Goal: Task Accomplishment & Management: Use online tool/utility

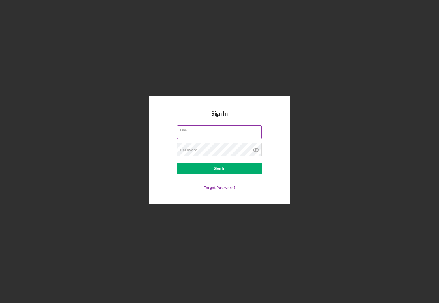
type input "v"
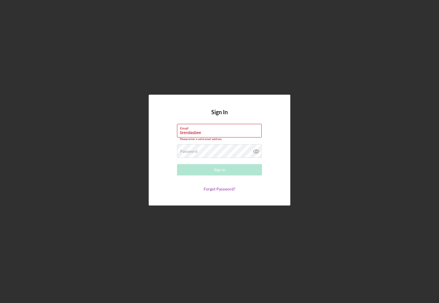
click at [278, 171] on div "Sign In Email brendasbee Please enter a valid email address. Password Required …" at bounding box center [220, 150] width 142 height 111
click at [208, 136] on input "brendasbee" at bounding box center [219, 131] width 85 height 14
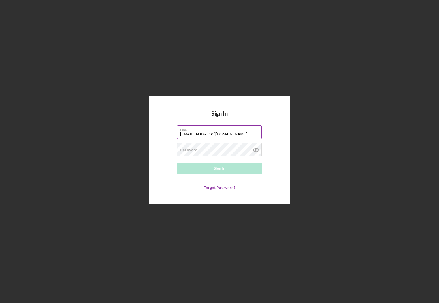
type input "[EMAIL_ADDRESS][DOMAIN_NAME]"
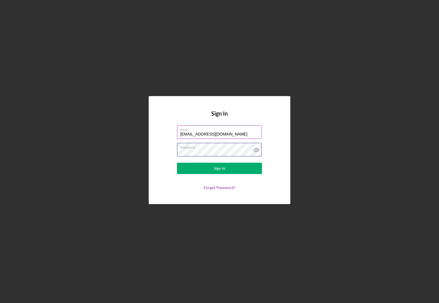
click at [219, 168] on button "Sign In" at bounding box center [219, 167] width 85 height 11
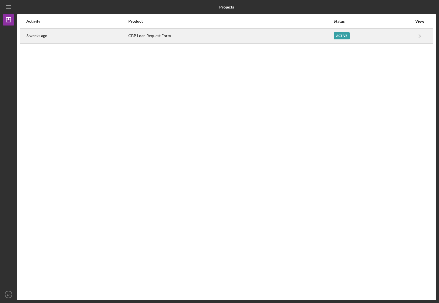
click at [342, 38] on div "Active" at bounding box center [341, 35] width 16 height 7
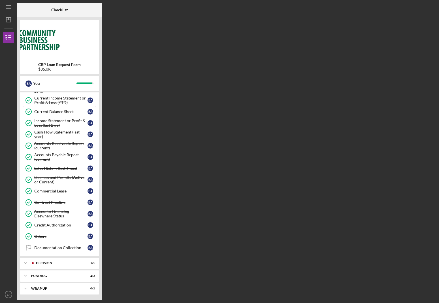
scroll to position [158, 0]
click at [42, 262] on div "Decision" at bounding box center [64, 262] width 56 height 3
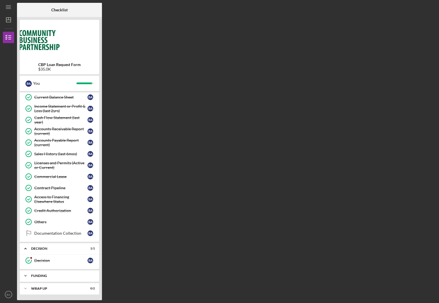
scroll to position [172, 0]
click at [52, 276] on div "Funding" at bounding box center [61, 275] width 61 height 3
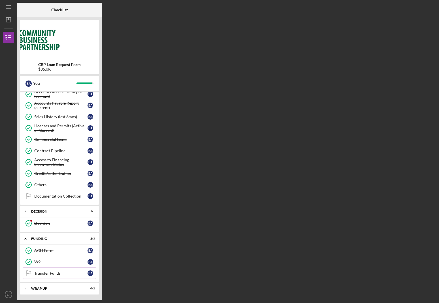
scroll to position [209, 0]
click at [65, 275] on div "Transfer Funds" at bounding box center [60, 273] width 53 height 5
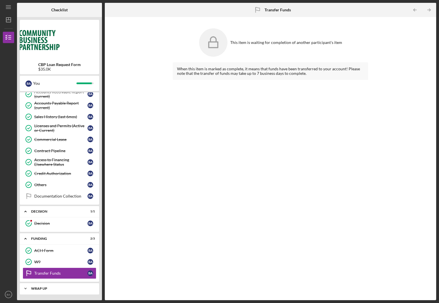
click at [61, 287] on div "Wrap up" at bounding box center [61, 287] width 61 height 3
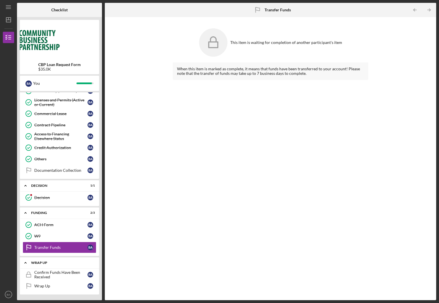
scroll to position [235, 0]
click at [66, 278] on div "Confirm Funds Have Been Received" at bounding box center [60, 274] width 53 height 9
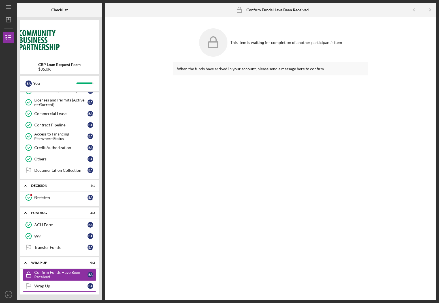
click at [38, 283] on link "Wrap Up Wrap Up B A" at bounding box center [60, 285] width 74 height 11
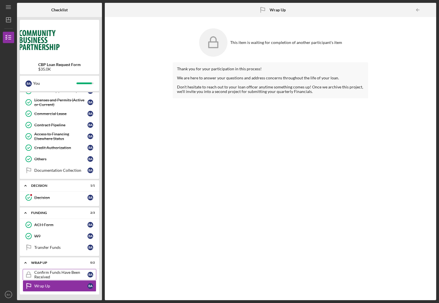
click at [44, 279] on link "Confirm Funds Have Been Received Confirm Funds Have Been Received B A" at bounding box center [60, 274] width 74 height 11
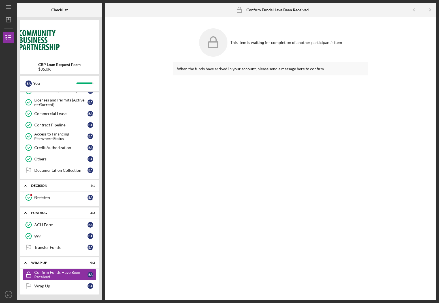
click at [72, 197] on div "Decision" at bounding box center [60, 197] width 53 height 5
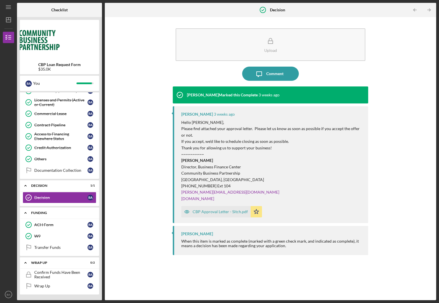
click at [63, 213] on div "Funding" at bounding box center [61, 212] width 61 height 3
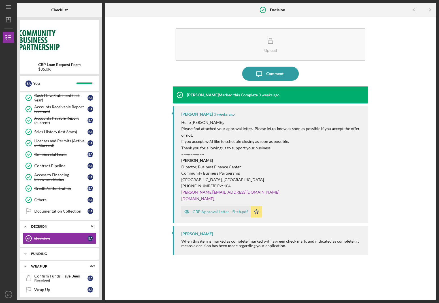
scroll to position [193, 0]
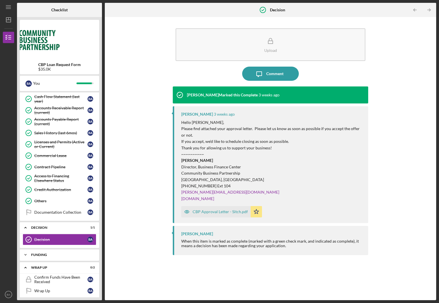
click at [27, 254] on icon "Icon/Expander" at bounding box center [25, 254] width 11 height 11
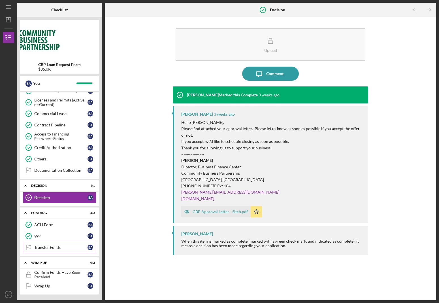
scroll to position [234, 0]
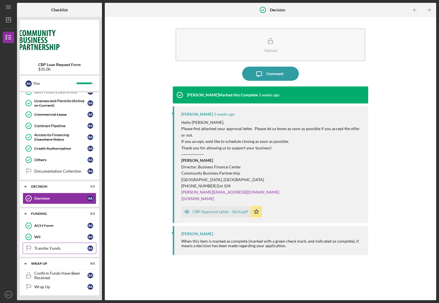
click at [57, 250] on div "Transfer Funds" at bounding box center [60, 248] width 53 height 5
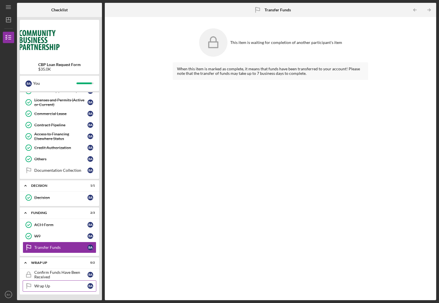
scroll to position [235, 0]
click at [69, 246] on div "Transfer Funds" at bounding box center [60, 247] width 53 height 5
